Goal: Information Seeking & Learning: Learn about a topic

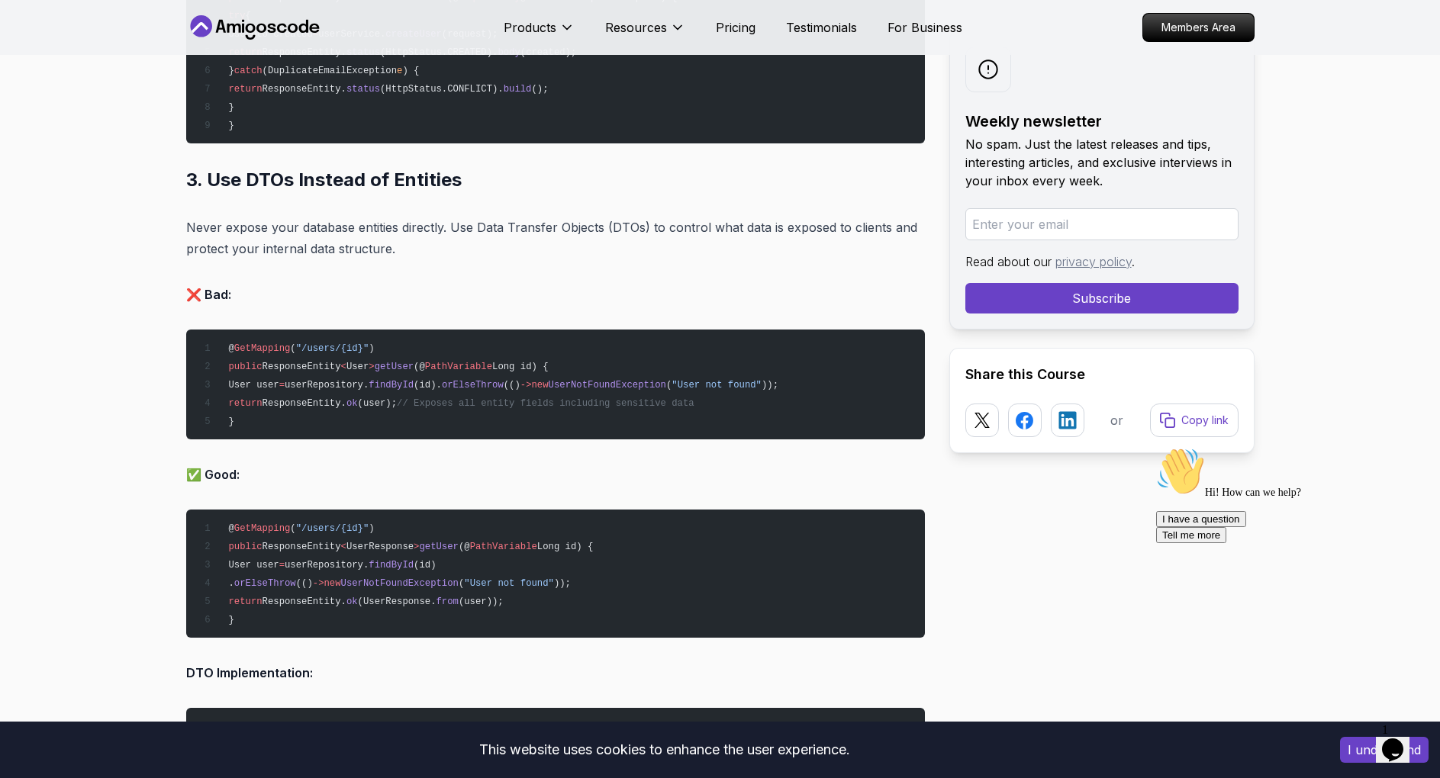
scroll to position [3739, 0]
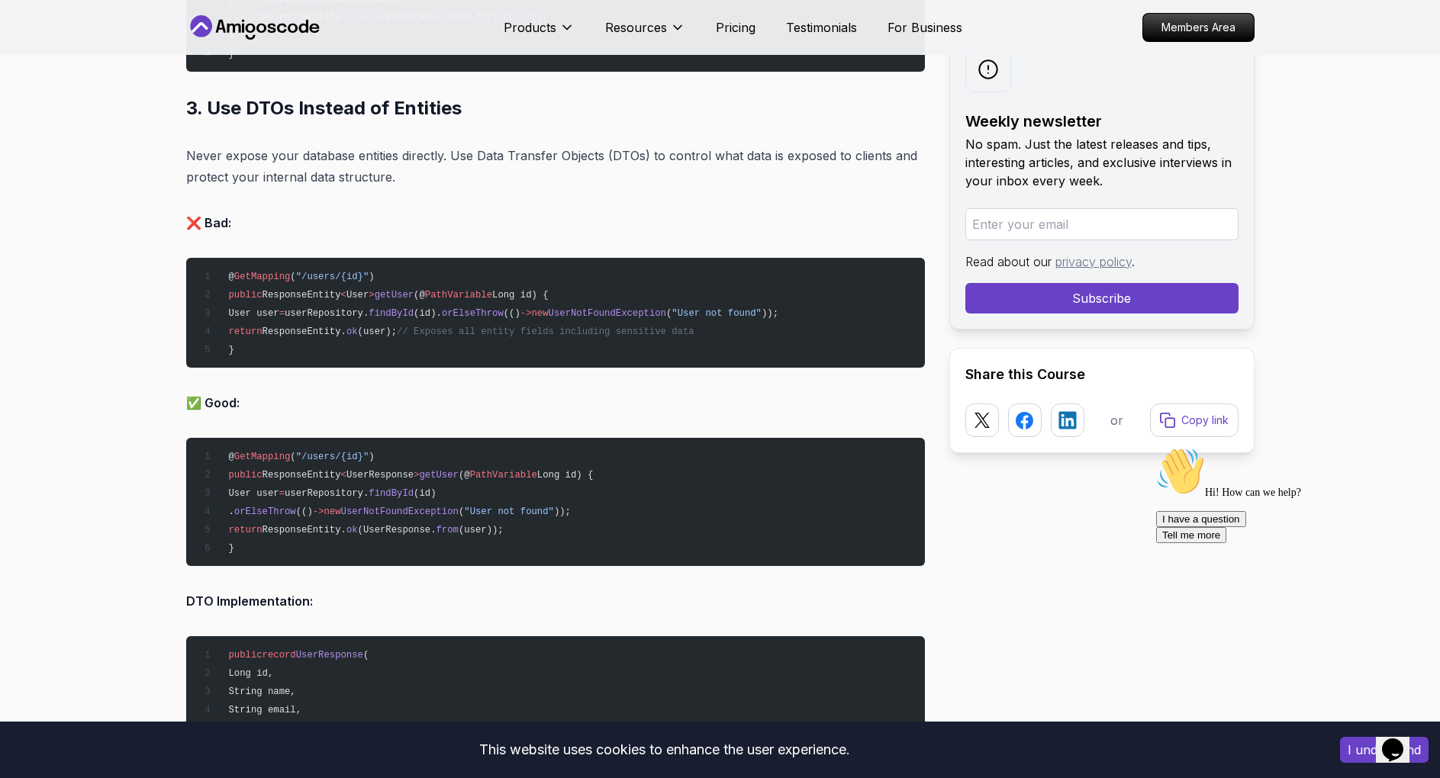
click at [459, 312] on span "orElseThrow" at bounding box center [473, 313] width 62 height 11
click at [462, 318] on pre "@ GetMapping ( "/users/{id}" ) public ResponseEntity < User > getUser (@ PathVa…" at bounding box center [555, 313] width 739 height 110
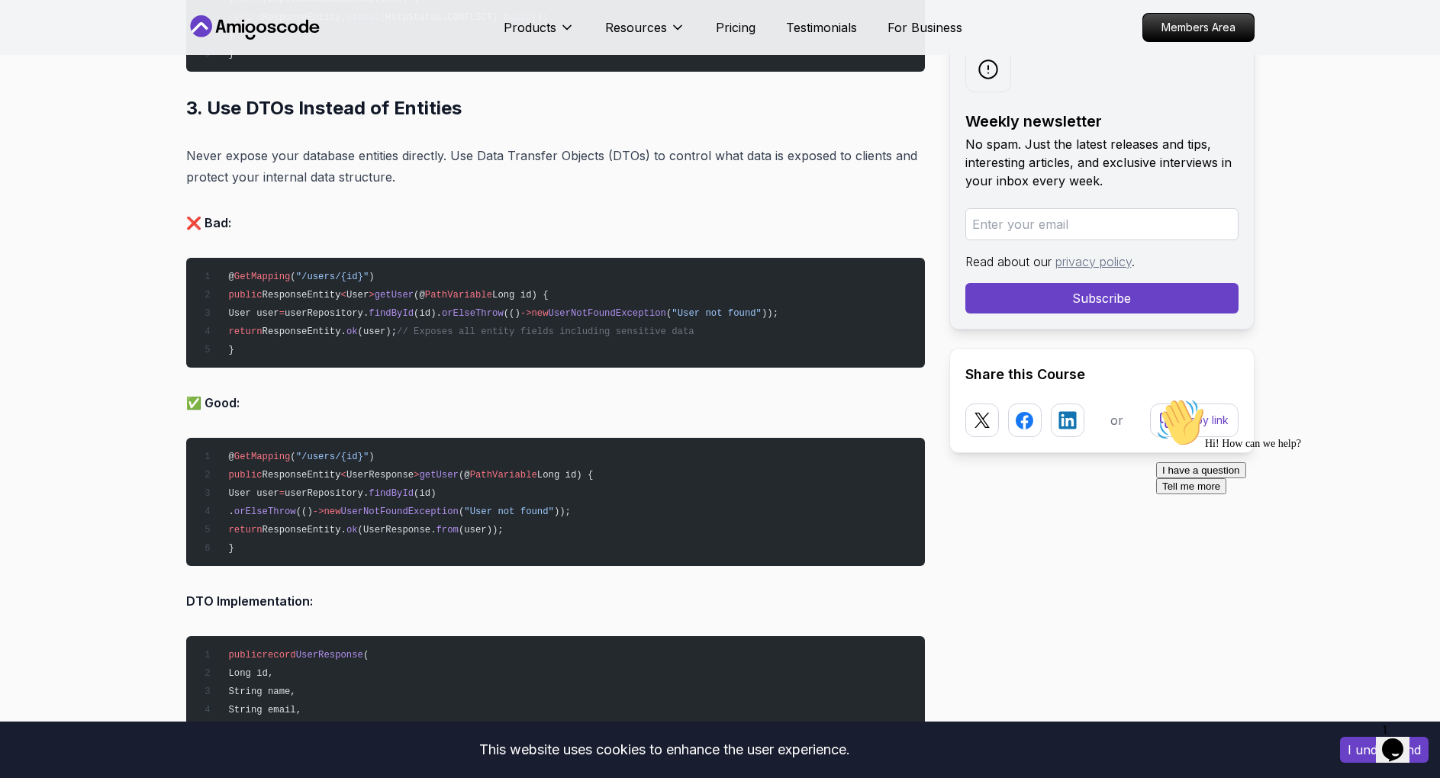
click at [296, 507] on span "orElseThrow" at bounding box center [265, 512] width 62 height 11
click at [459, 508] on span "UserNotFoundException" at bounding box center [400, 512] width 118 height 11
click at [335, 491] on span "userRepository." at bounding box center [327, 493] width 84 height 11
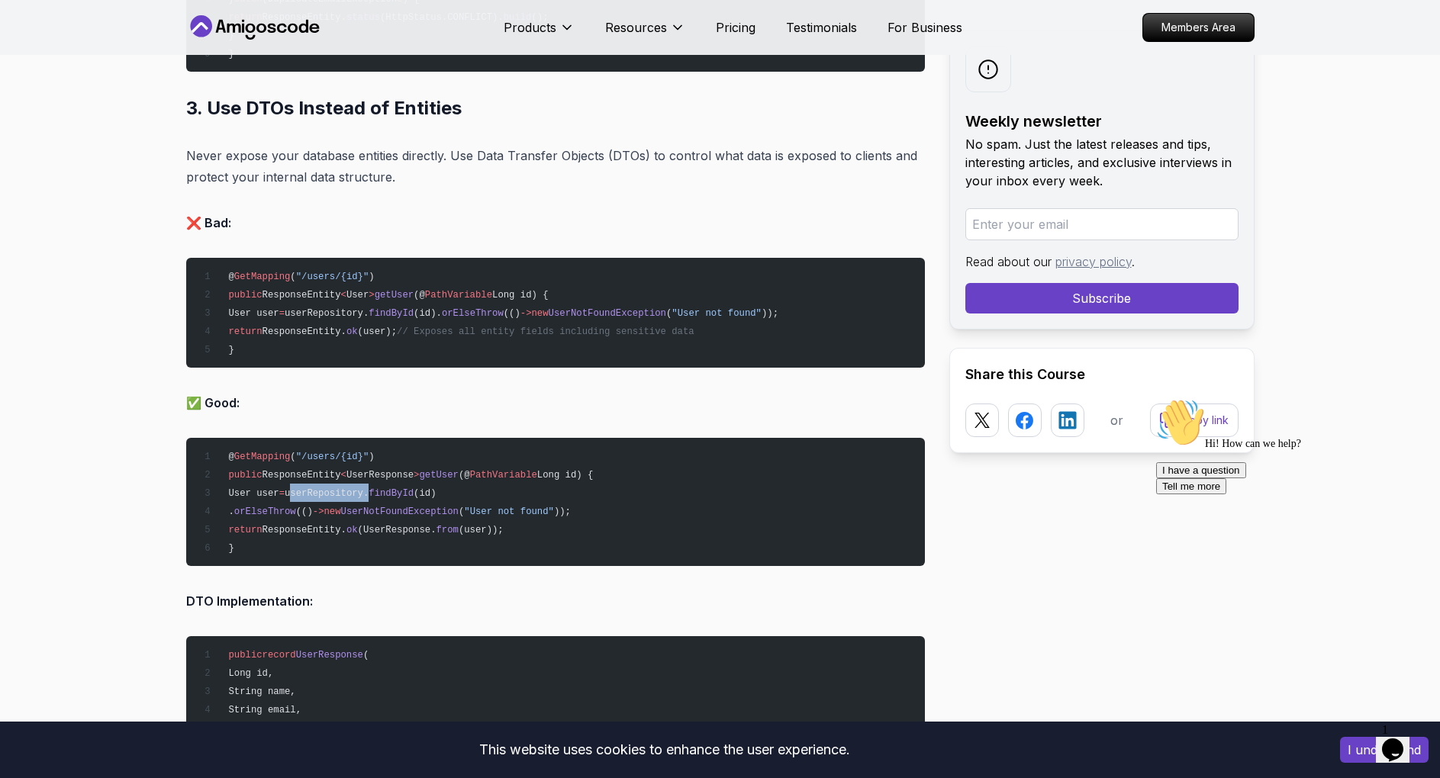
click at [335, 491] on span "userRepository." at bounding box center [327, 493] width 84 height 11
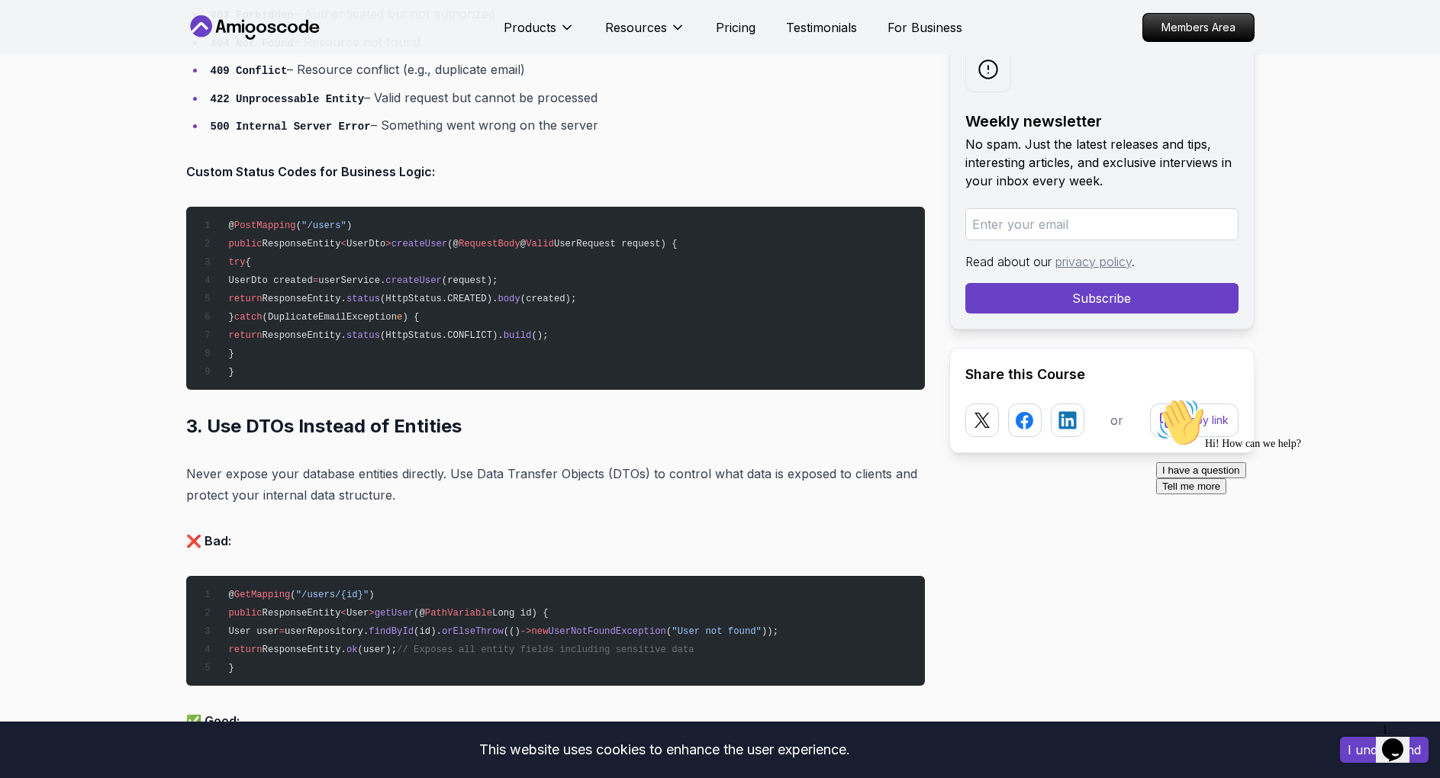
scroll to position [3434, 0]
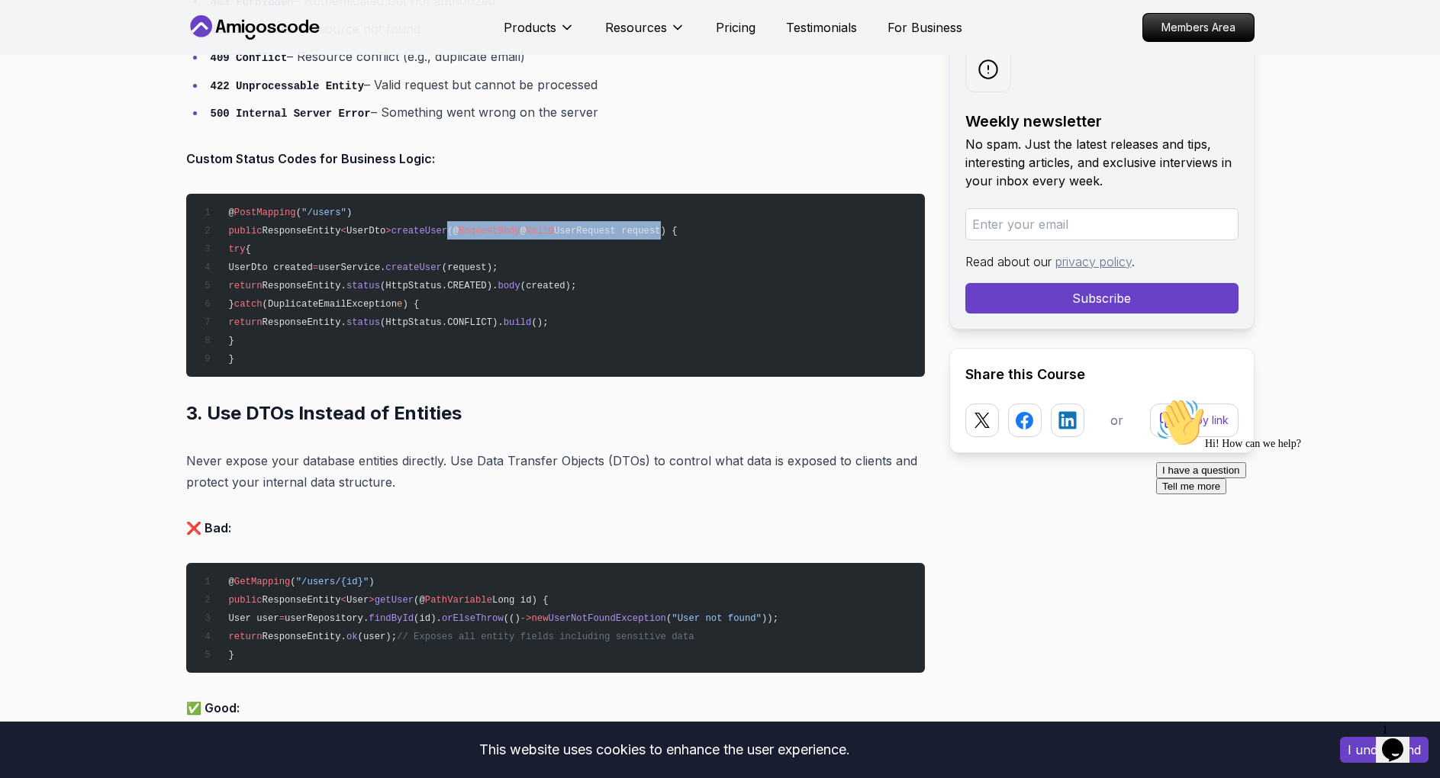
drag, startPoint x: 442, startPoint y: 229, endPoint x: 642, endPoint y: 232, distance: 200.0
click at [642, 232] on span "public ResponseEntity < UserDto > createUser (@ RequestBody @ Valid UserRequest…" at bounding box center [437, 231] width 479 height 11
click at [646, 229] on span "UserRequest request) {" at bounding box center [616, 231] width 124 height 11
copy span "(@ RequestBody @ Valid UserRequest request"
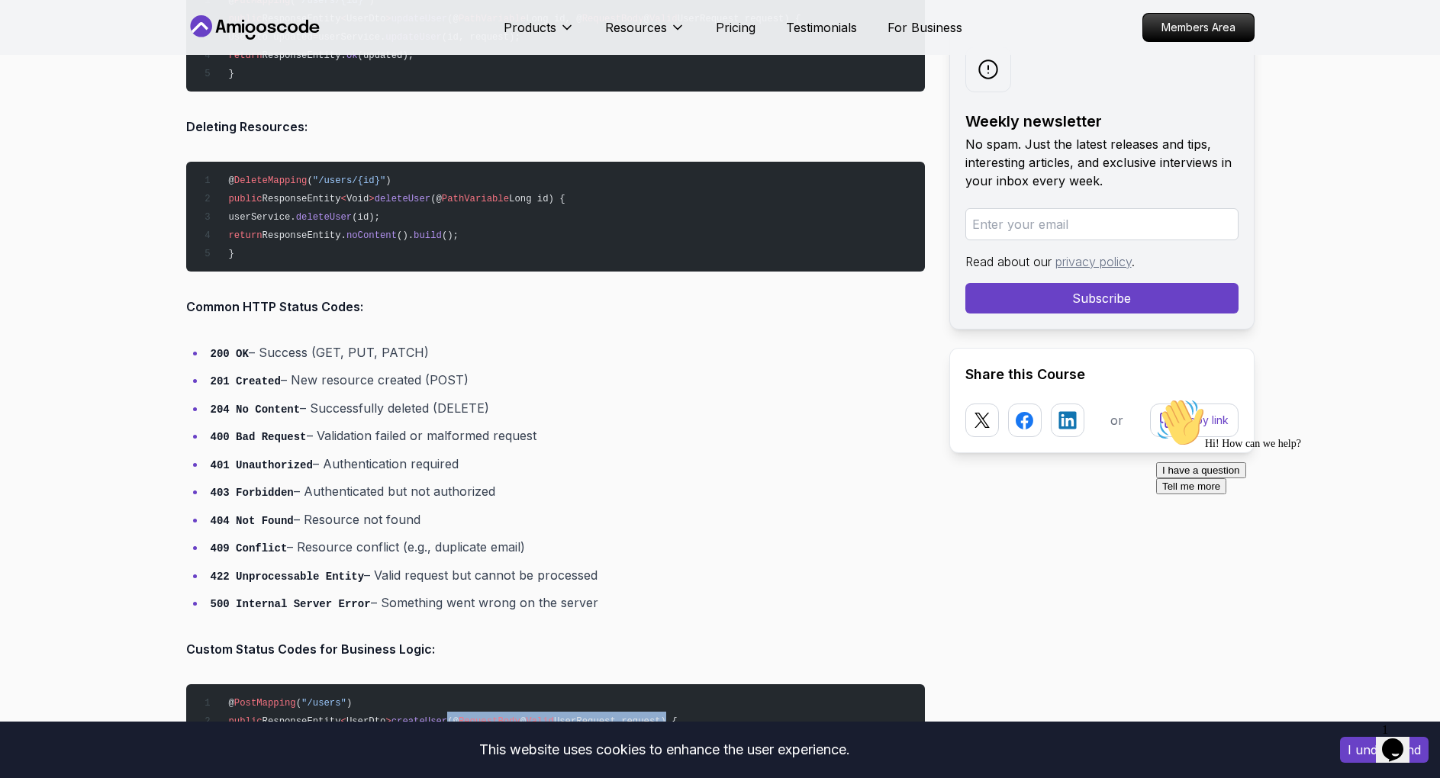
scroll to position [2976, 0]
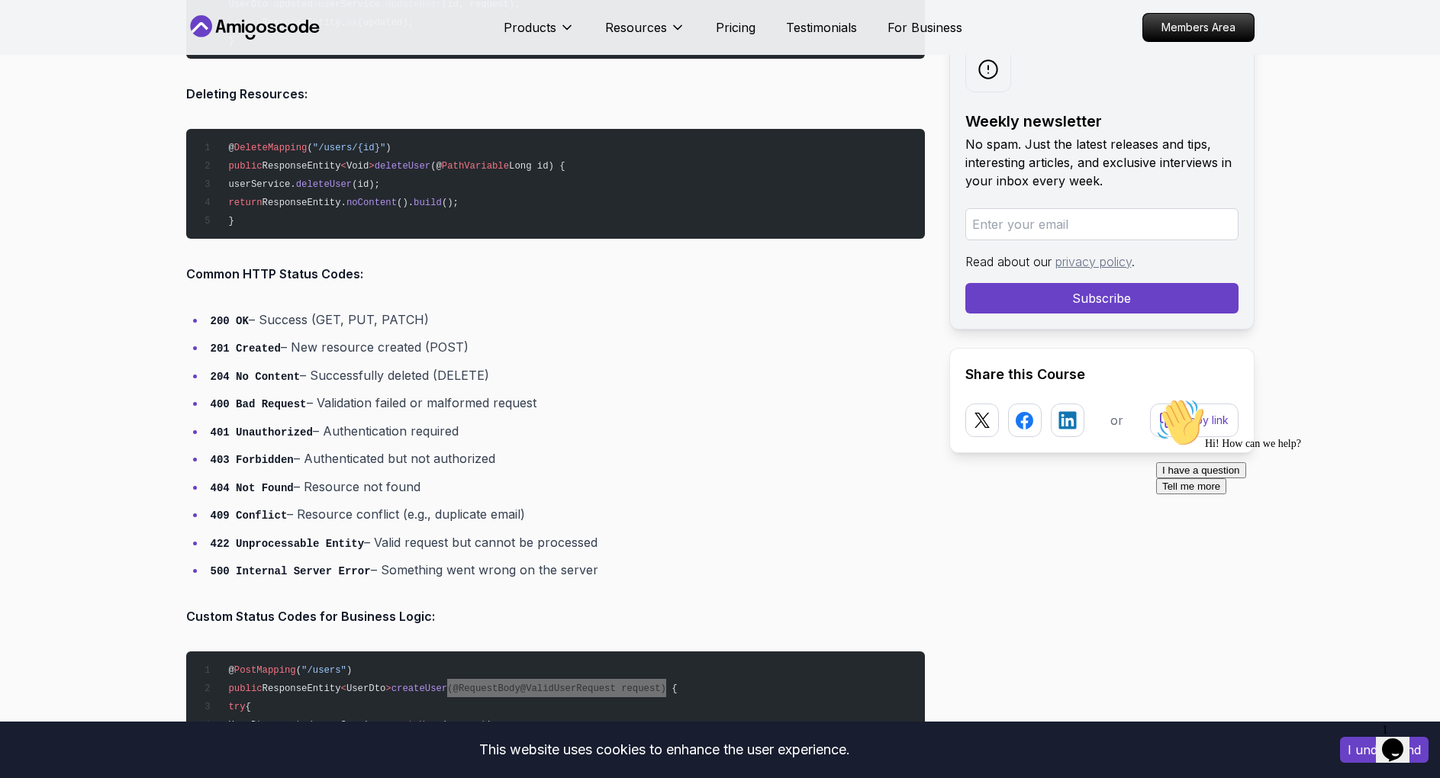
click at [1403, 740] on icon "$i18n('chat', 'chat_widget')" at bounding box center [1392, 750] width 21 height 23
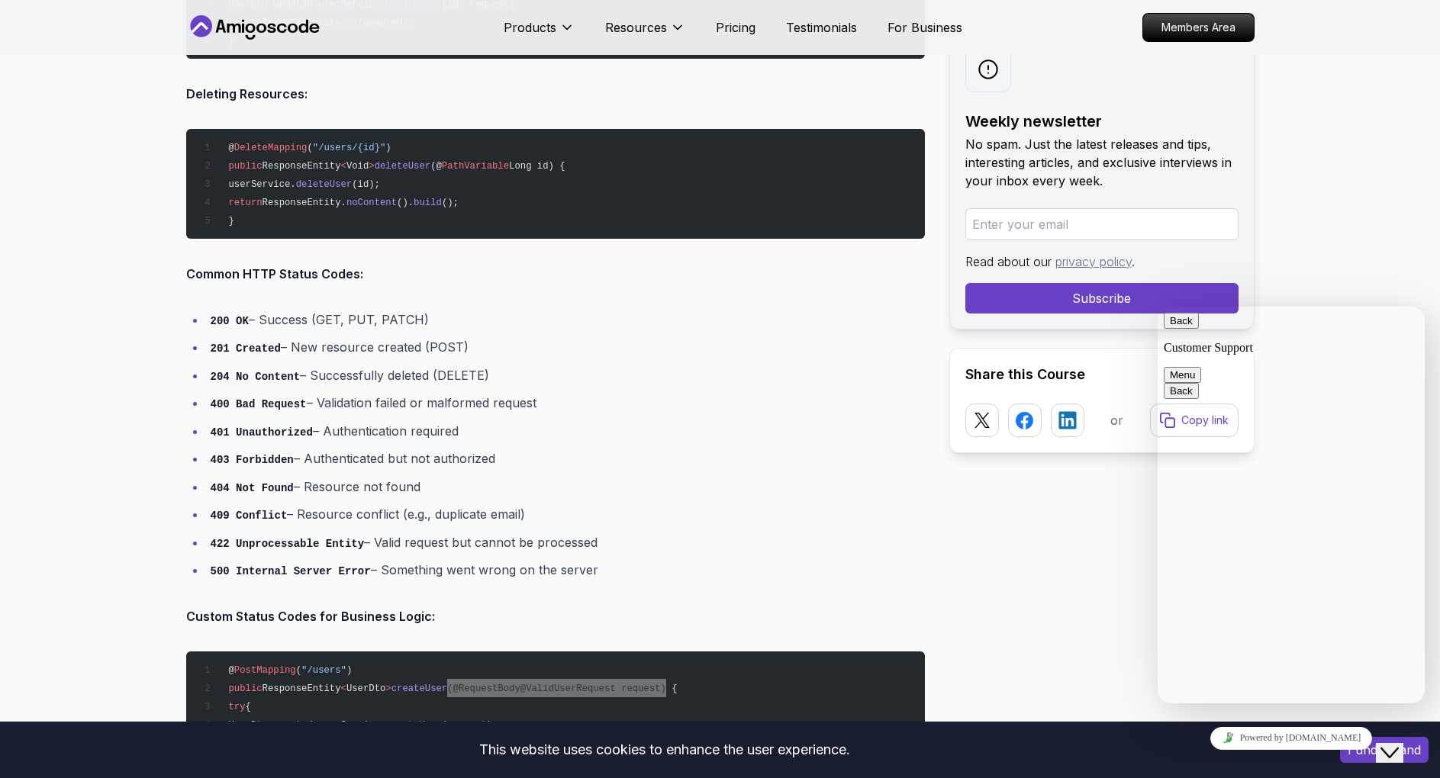
click at [1201, 367] on button "Menu" at bounding box center [1182, 375] width 37 height 16
click at [1364, 318] on div "Back Customer Support" at bounding box center [1291, 334] width 255 height 42
click at [1404, 316] on div "Back Customer Support Menu" at bounding box center [1291, 348] width 255 height 70
click at [1184, 329] on button "Back" at bounding box center [1181, 321] width 35 height 16
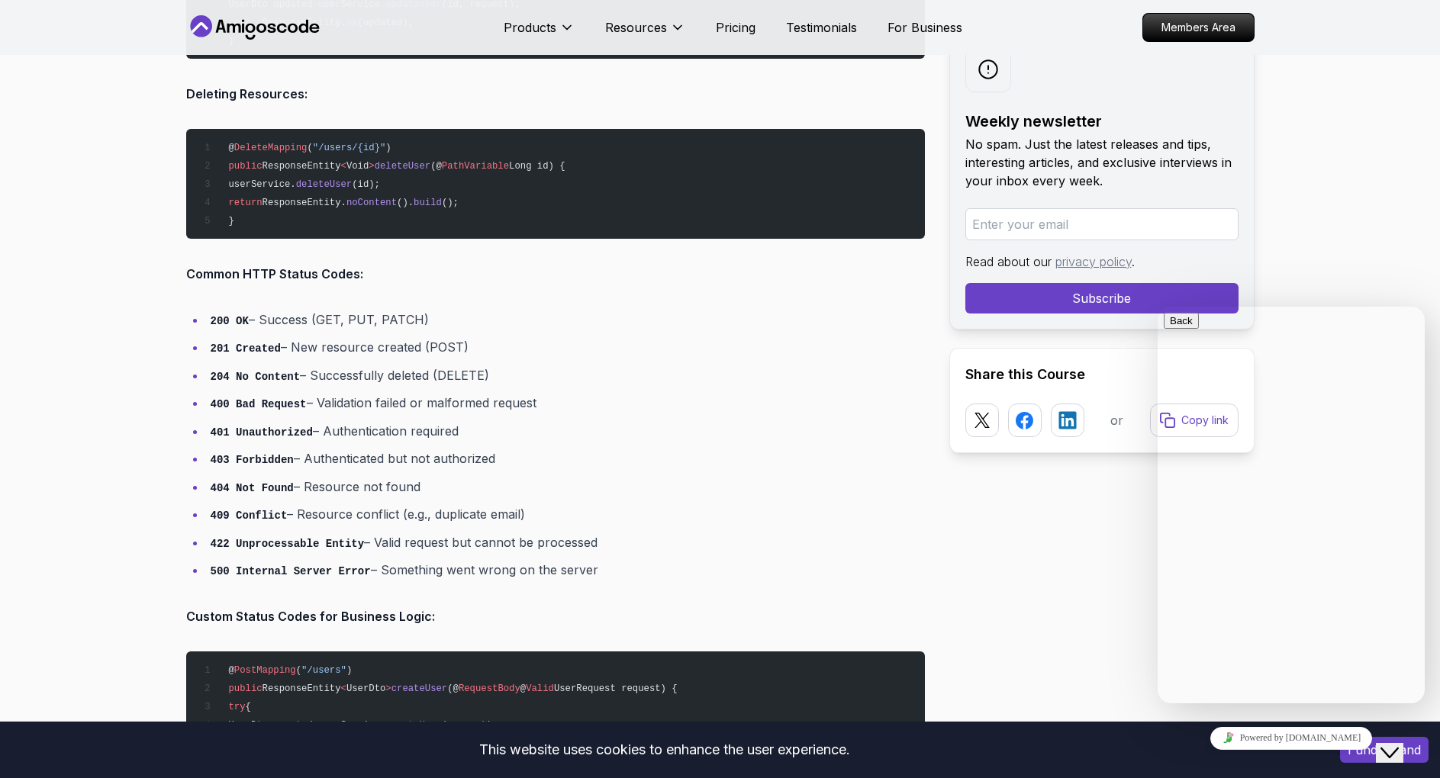
click at [1399, 744] on icon "Close Chat This icon closes the chat window." at bounding box center [1389, 753] width 18 height 18
